Goal: Task Accomplishment & Management: Manage account settings

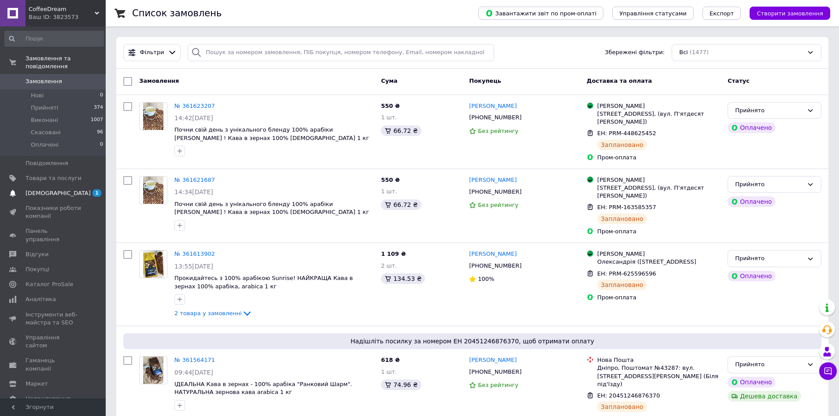
click at [69, 189] on span "[DEMOGRAPHIC_DATA]" at bounding box center [54, 193] width 56 height 8
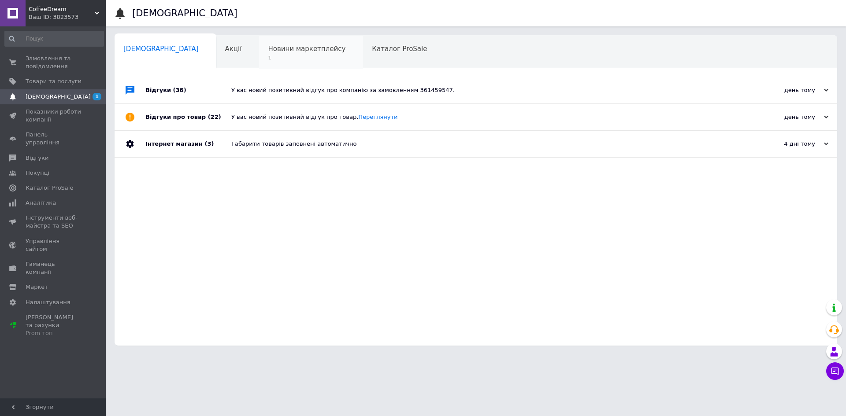
click at [269, 51] on span "Новини маркетплейсу" at bounding box center [307, 49] width 78 height 8
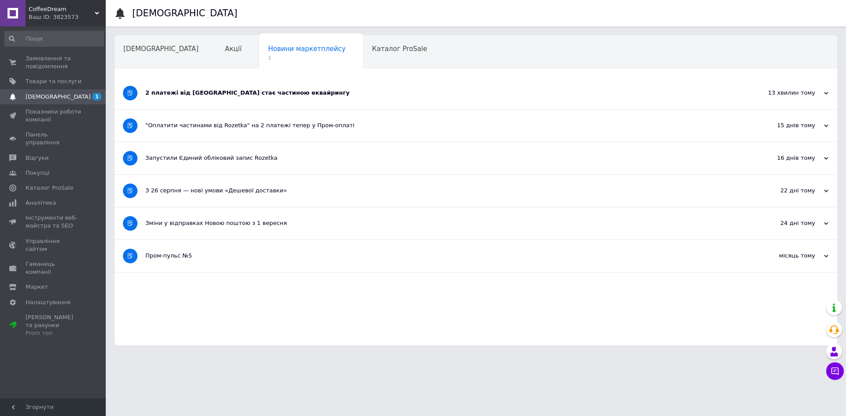
click at [222, 89] on div "2 платежі від Rozetka стає частиною еквайрингу" at bounding box center [442, 93] width 595 height 8
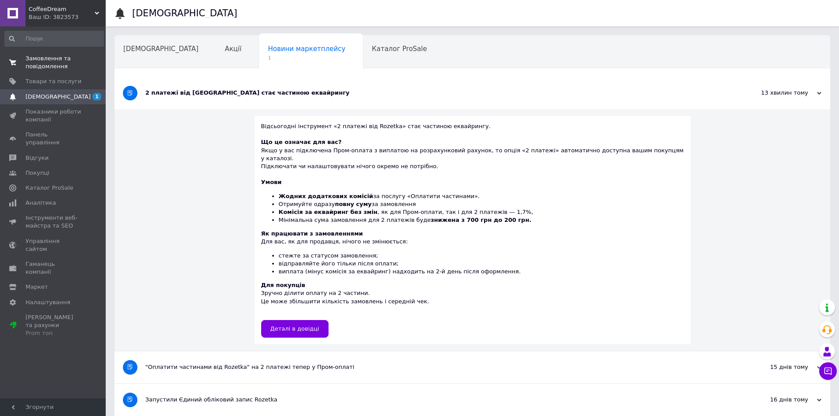
click at [44, 56] on span "Замовлення та повідомлення" at bounding box center [54, 63] width 56 height 16
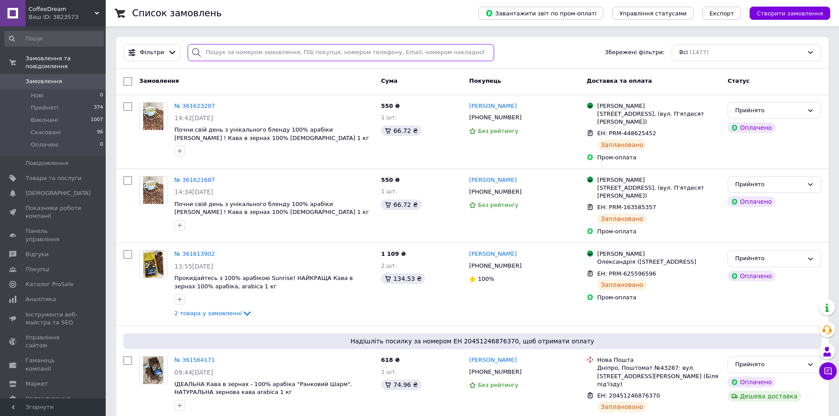
click at [244, 45] on input "search" at bounding box center [341, 52] width 307 height 17
click at [40, 174] on span "Товари та послуги" at bounding box center [54, 178] width 56 height 8
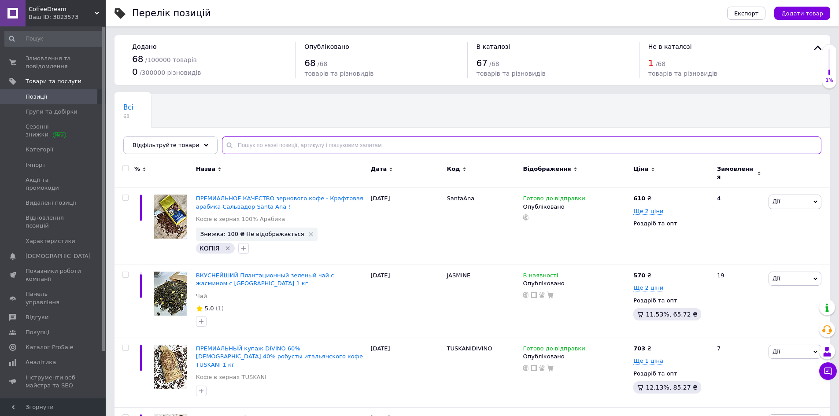
click at [292, 149] on input "text" at bounding box center [522, 146] width 600 height 18
paste input "Сальвадор Santa Ana"
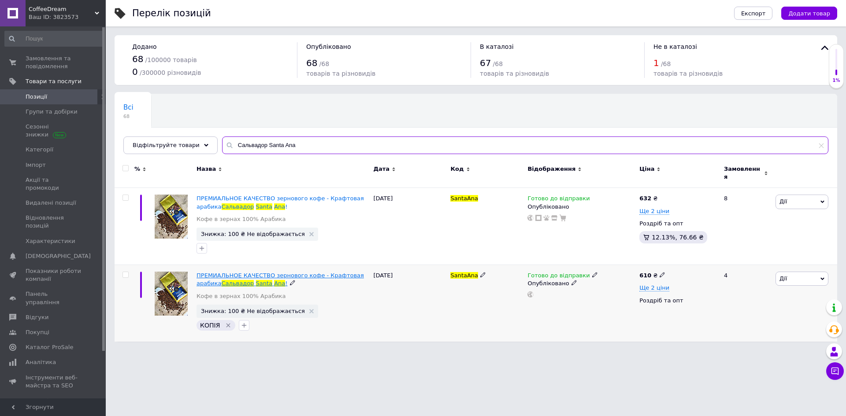
type input "Сальвадор Santa Ana"
click at [659, 272] on icon at bounding box center [661, 274] width 5 height 5
type input "6"
type input "632"
click at [678, 351] on html "CoffeeDream Ваш ID: 3823573 Сайт CoffeeDream Кабінет покупця Перевірити стан си…" at bounding box center [423, 175] width 846 height 351
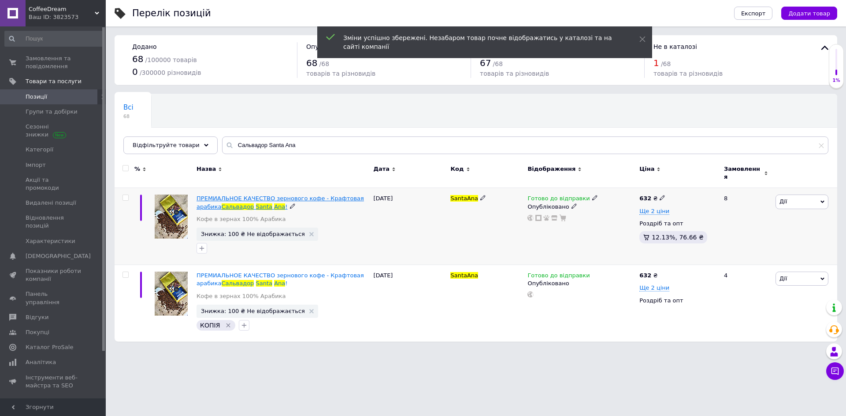
click at [262, 195] on span "ПРЕМИАЛЬНОЕ КАЧЕСТВО зернового кофе - Крафтовая арабика" at bounding box center [279, 202] width 167 height 15
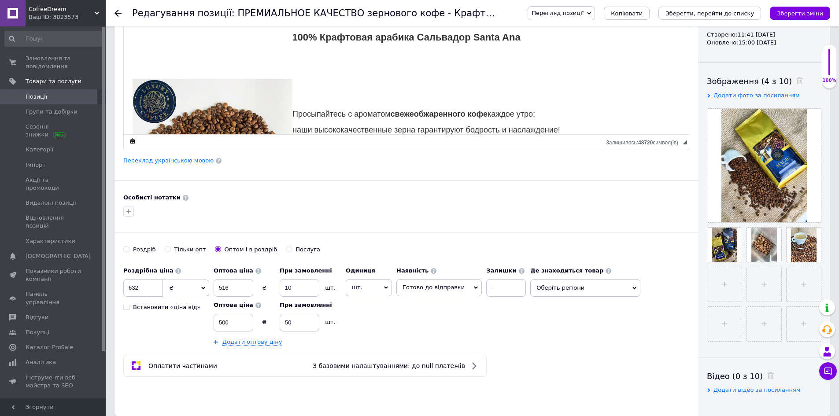
scroll to position [132, 0]
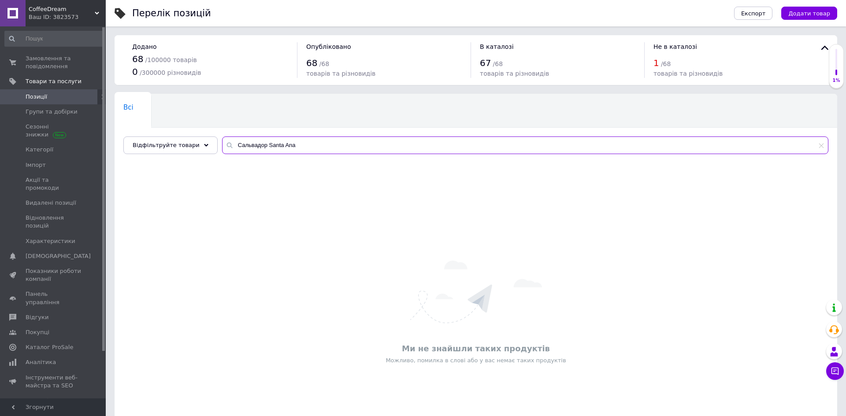
click at [333, 150] on input "Сальвадор Santa Ana" at bounding box center [525, 146] width 606 height 18
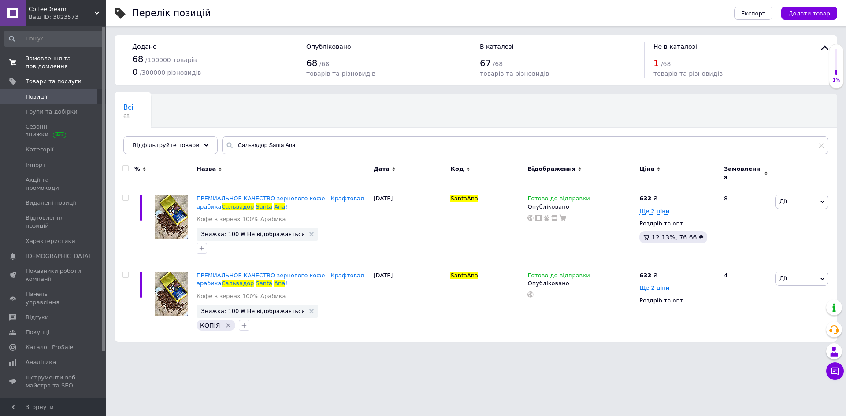
click at [35, 63] on span "Замовлення та повідомлення" at bounding box center [54, 63] width 56 height 16
